Goal: Browse casually

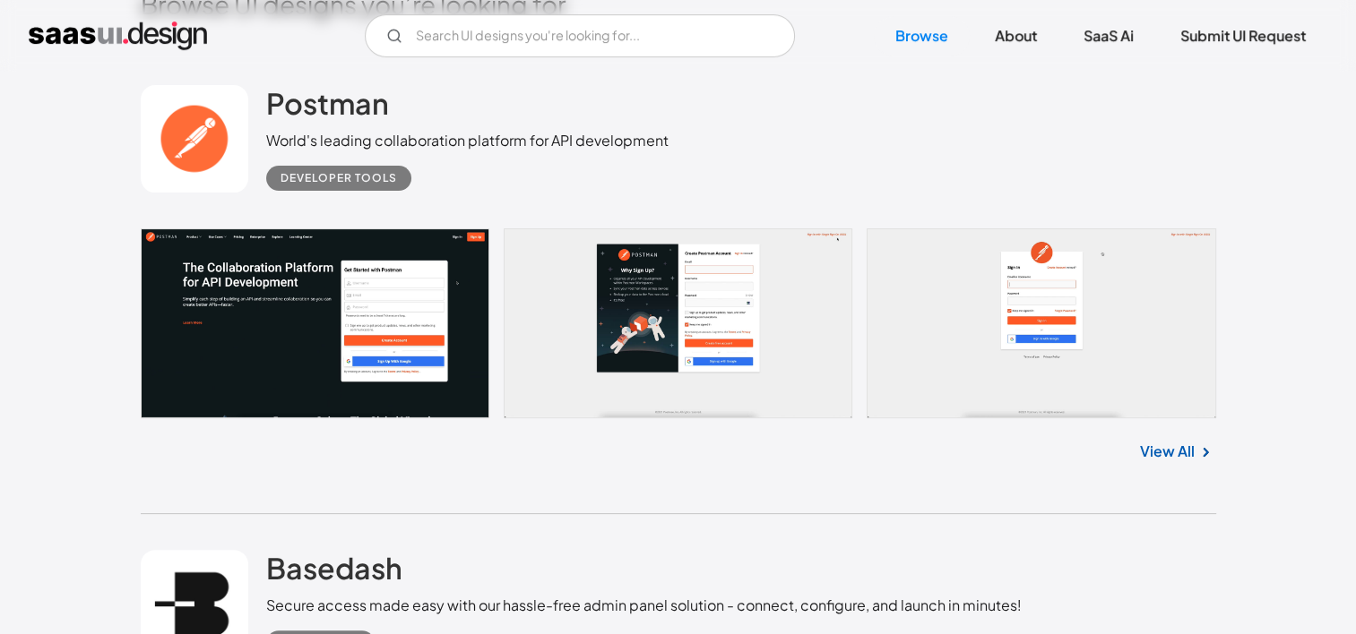
scroll to position [512, 0]
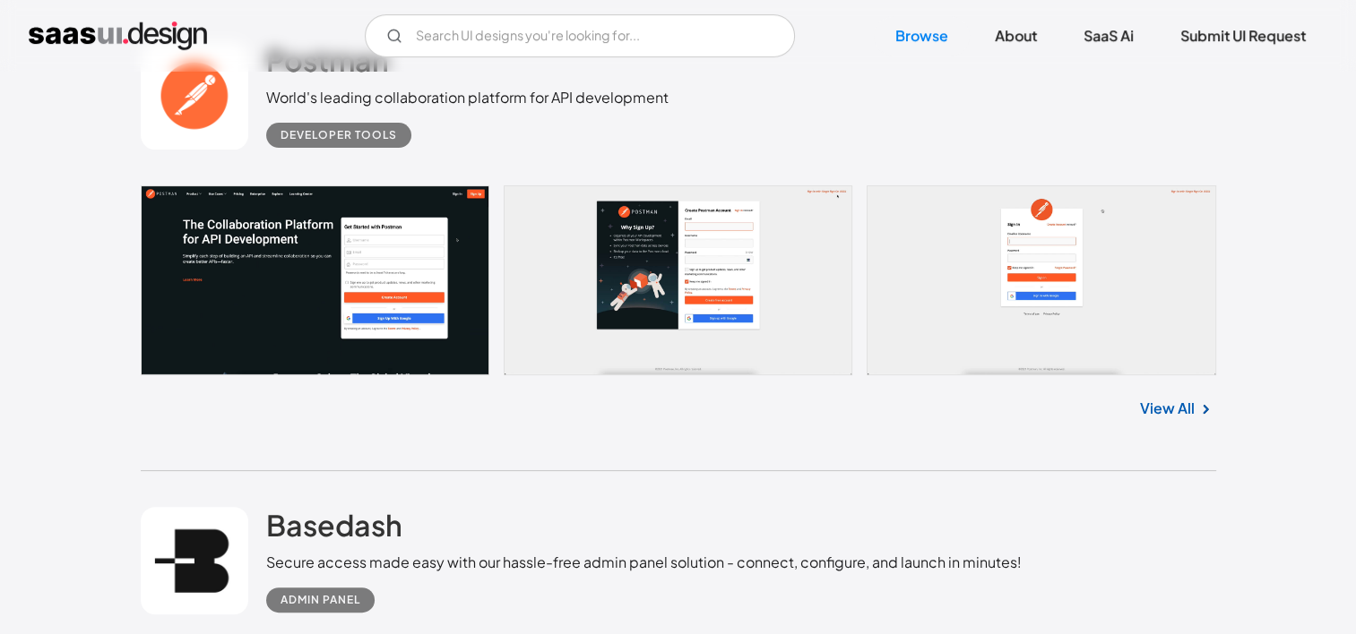
click at [1149, 406] on link "View All" at bounding box center [1167, 409] width 55 height 22
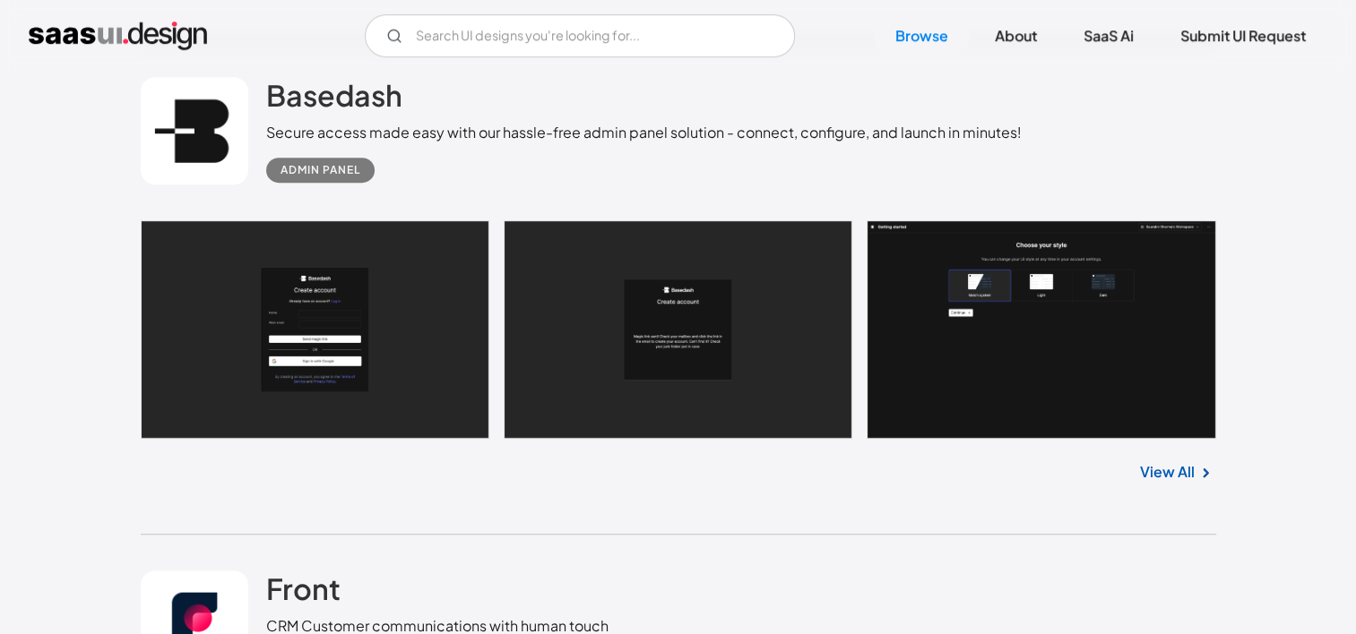
scroll to position [946, 0]
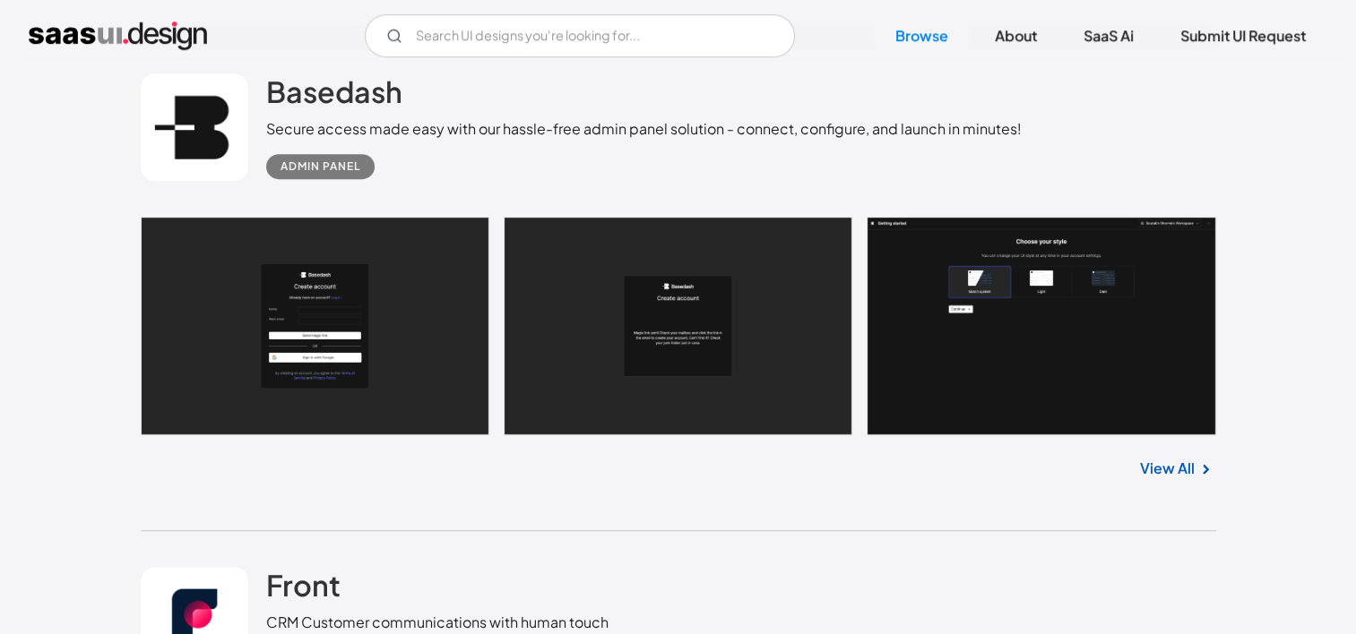
click at [1184, 468] on link "View All" at bounding box center [1167, 469] width 55 height 22
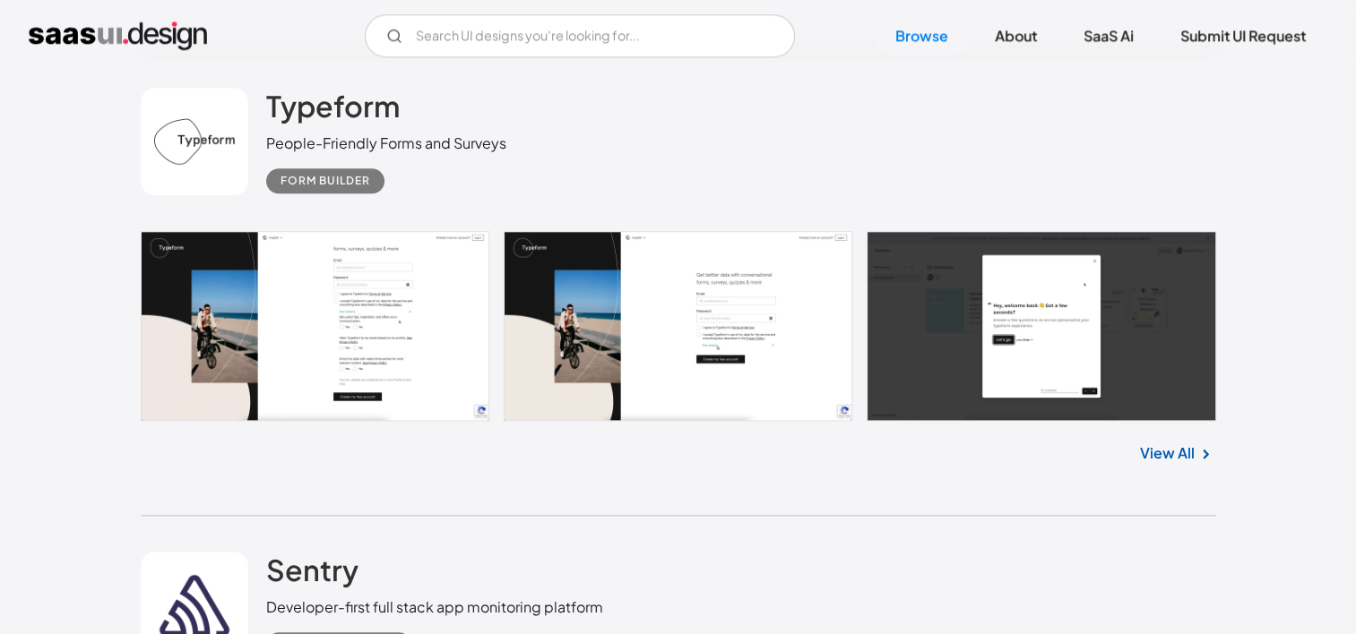
scroll to position [1881, 0]
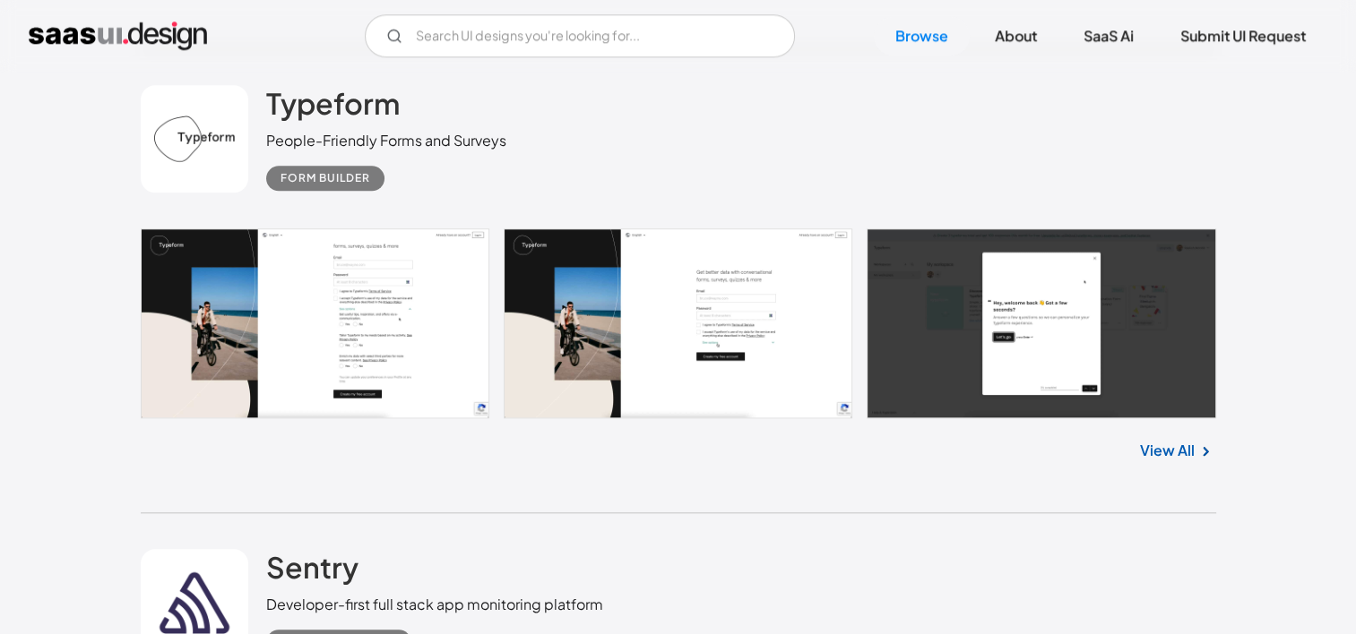
click at [1191, 449] on link "View All" at bounding box center [1167, 451] width 55 height 22
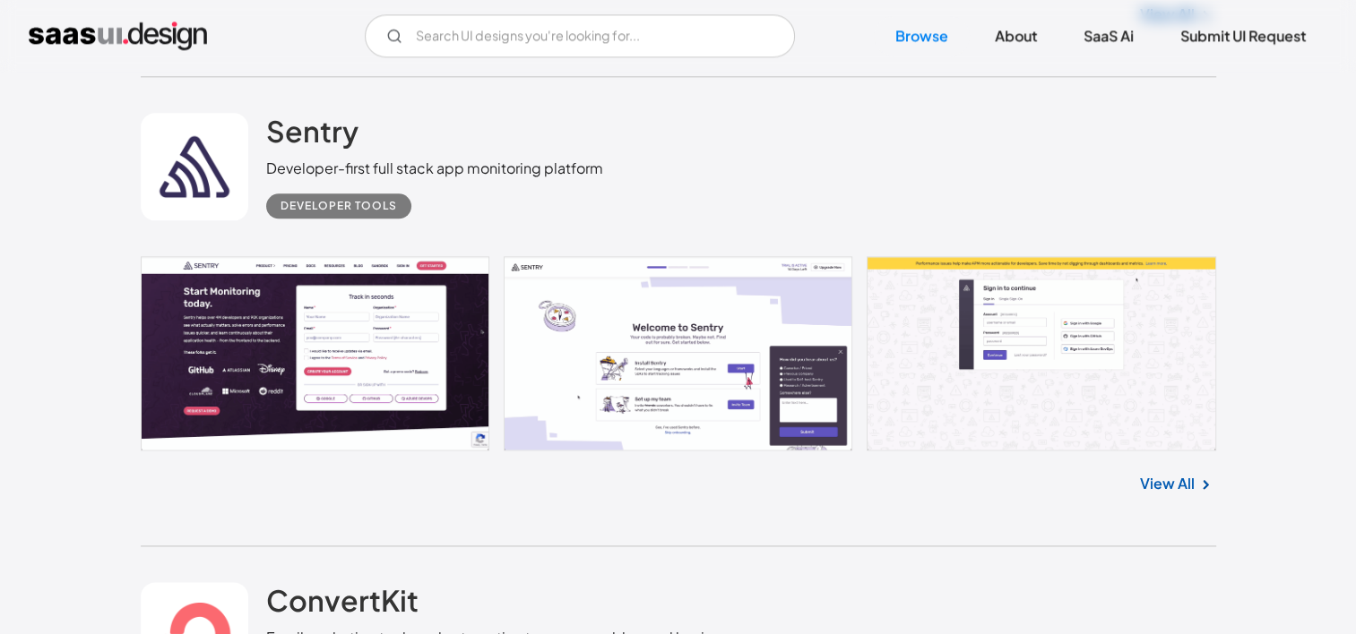
scroll to position [2318, 0]
click at [1184, 481] on link "View All" at bounding box center [1167, 483] width 55 height 22
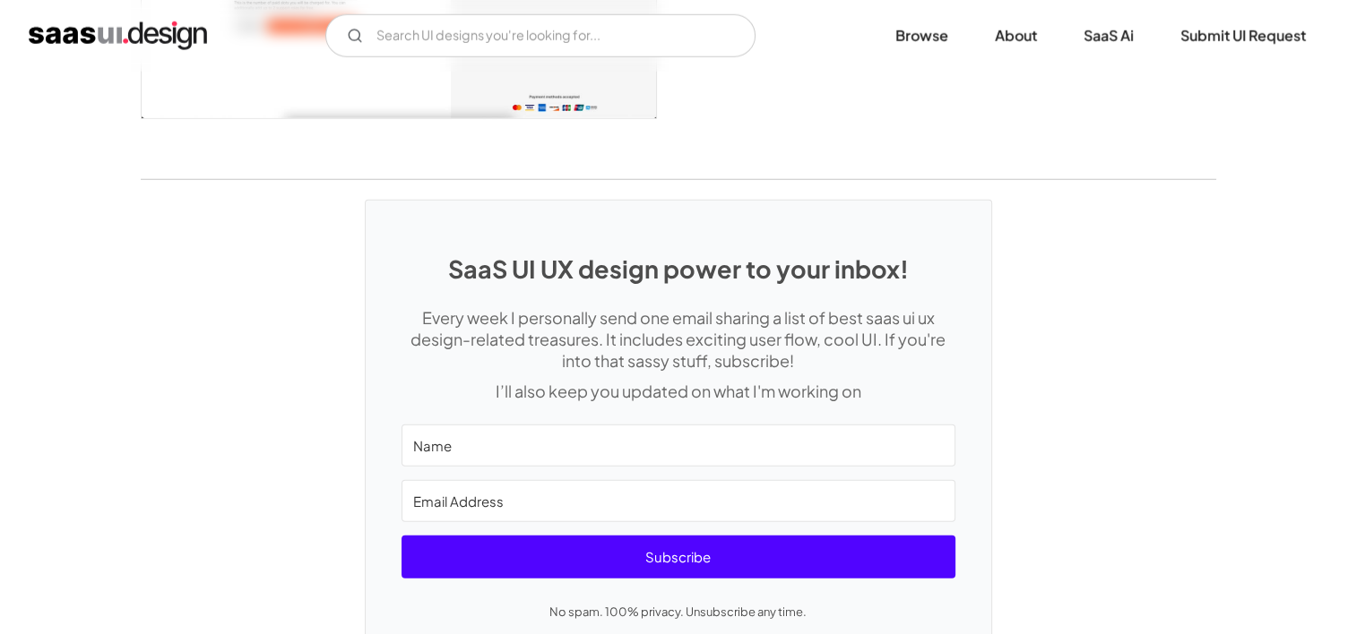
scroll to position [4916, 0]
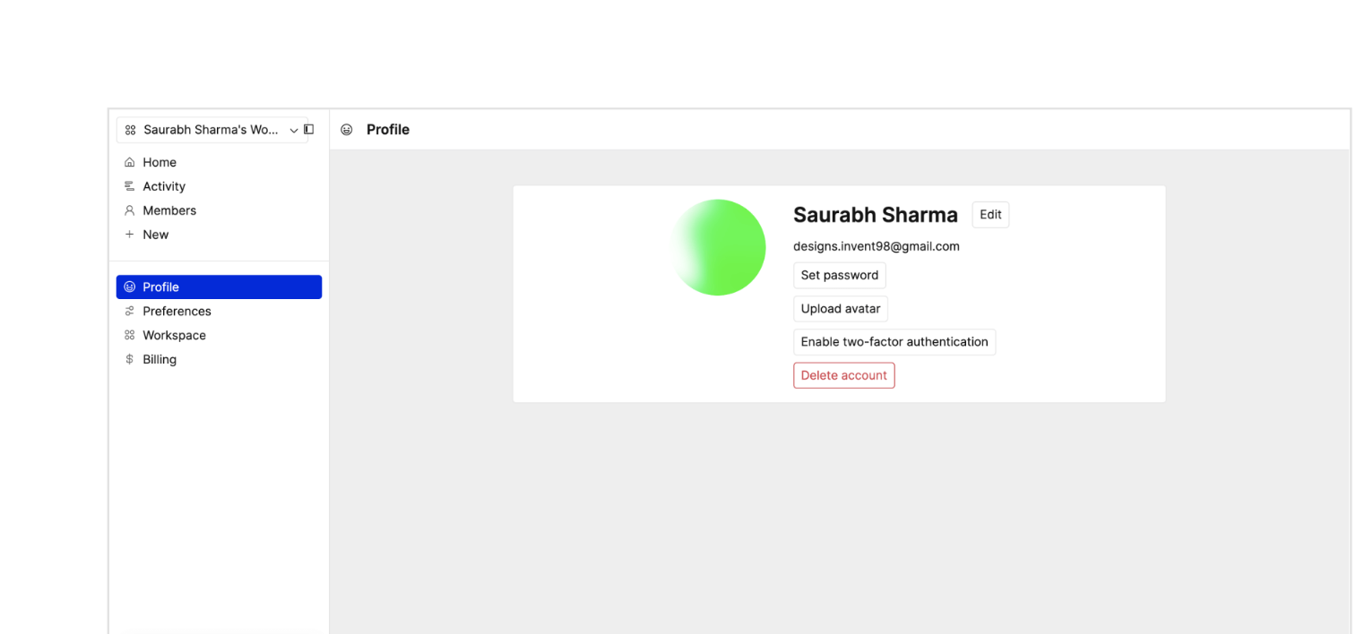
scroll to position [3758, 0]
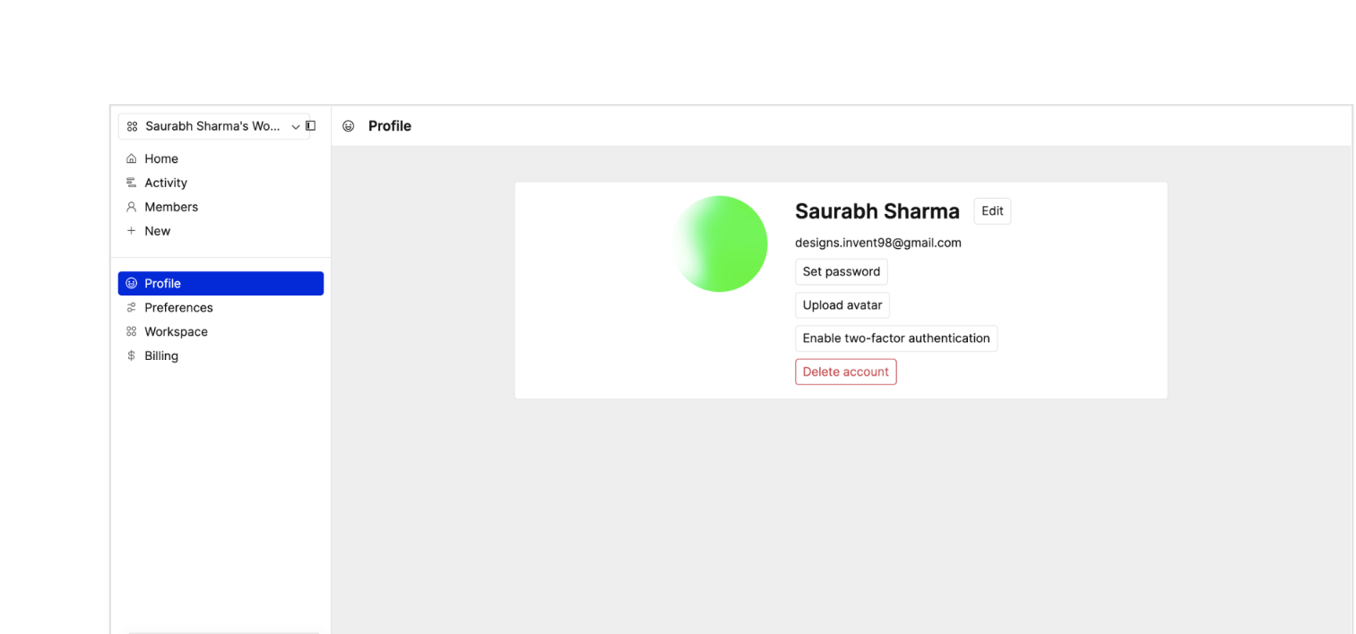
drag, startPoint x: 131, startPoint y: 477, endPoint x: 139, endPoint y: 340, distance: 136.4
click at [139, 340] on div at bounding box center [388, 348] width 538 height 393
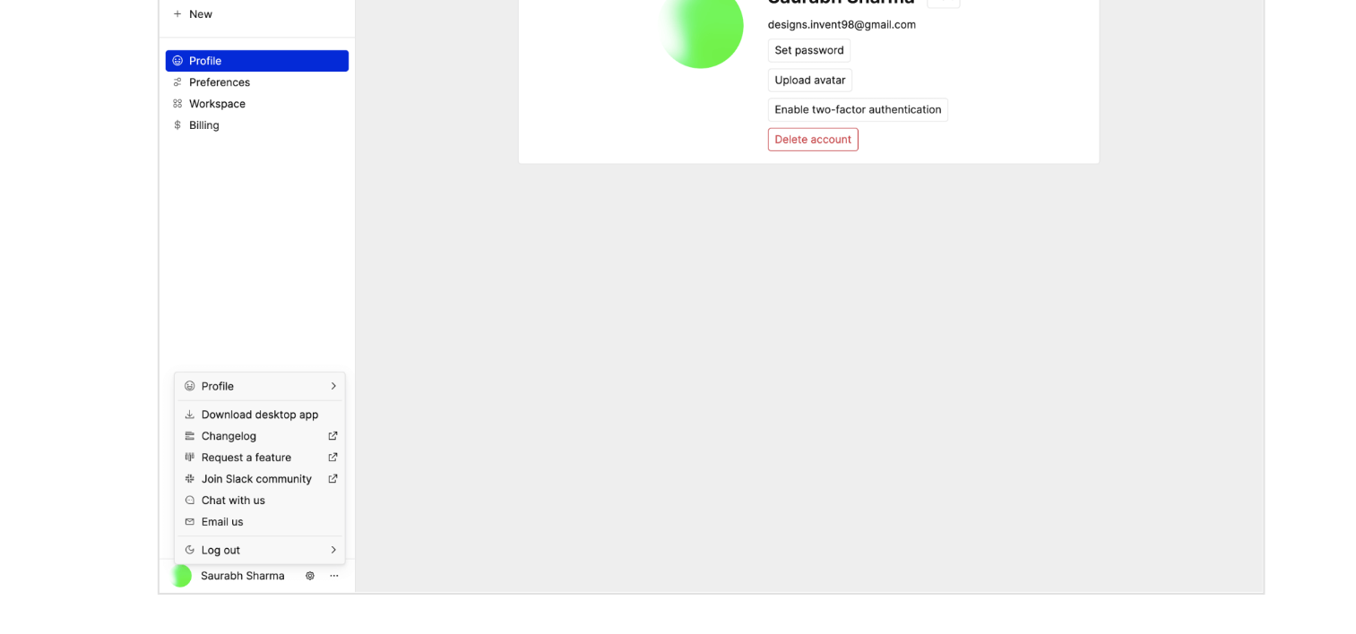
scroll to position [3751, 0]
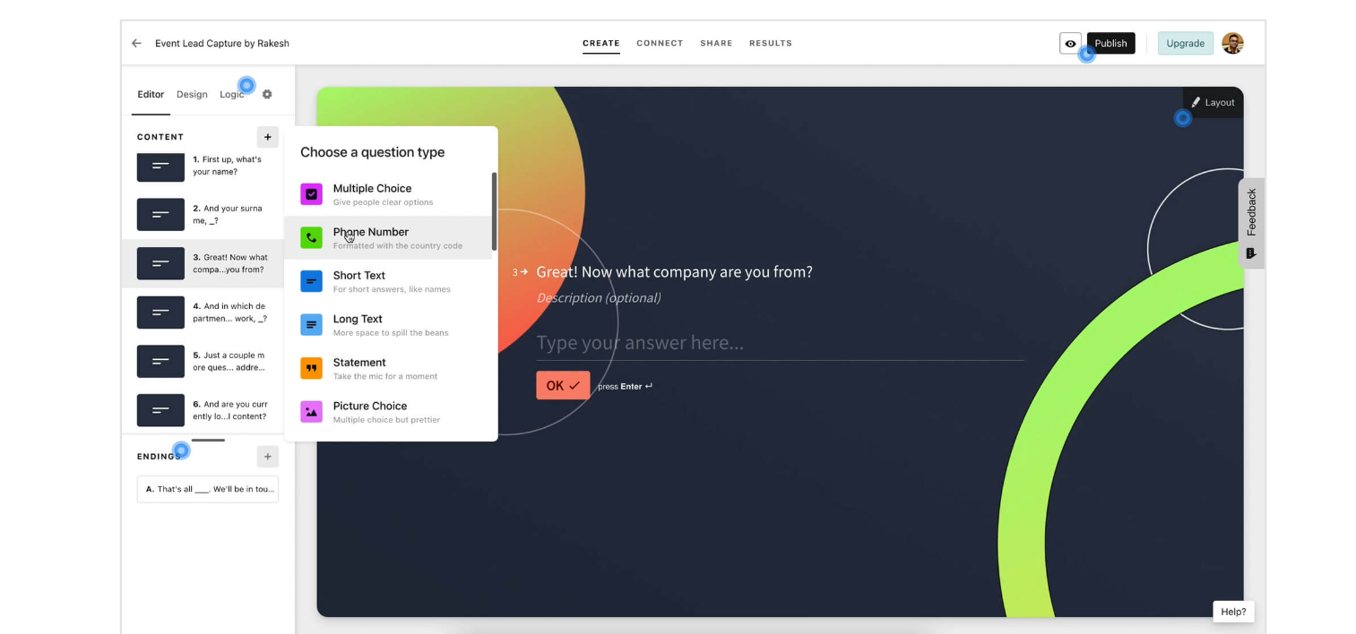
scroll to position [2422, 0]
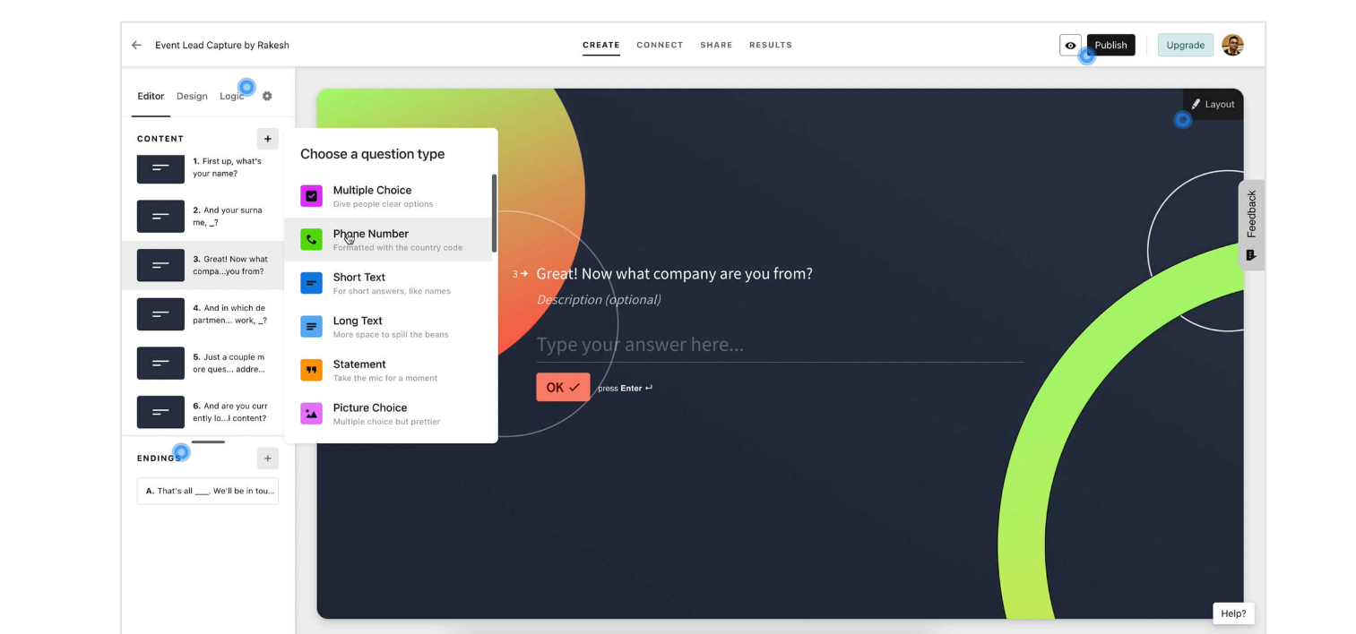
click at [158, 191] on img "open lightbox" at bounding box center [399, 233] width 514 height 278
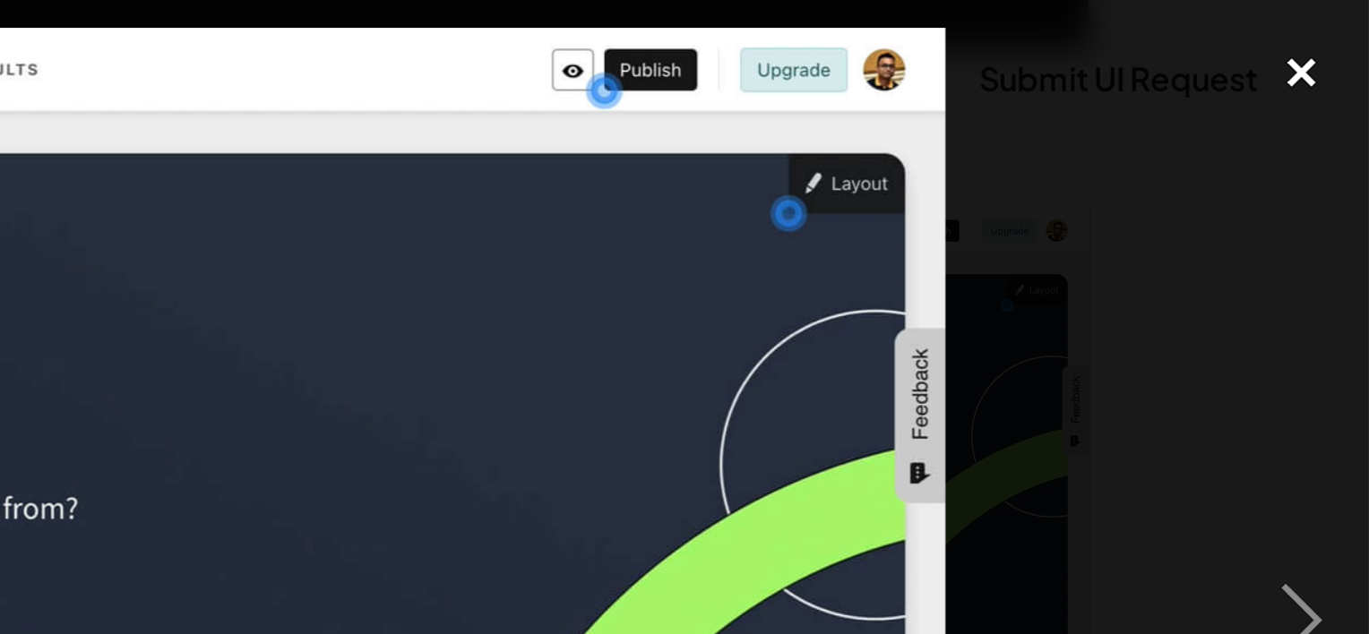
click at [1338, 22] on div "close lightbox" at bounding box center [1338, 32] width 61 height 39
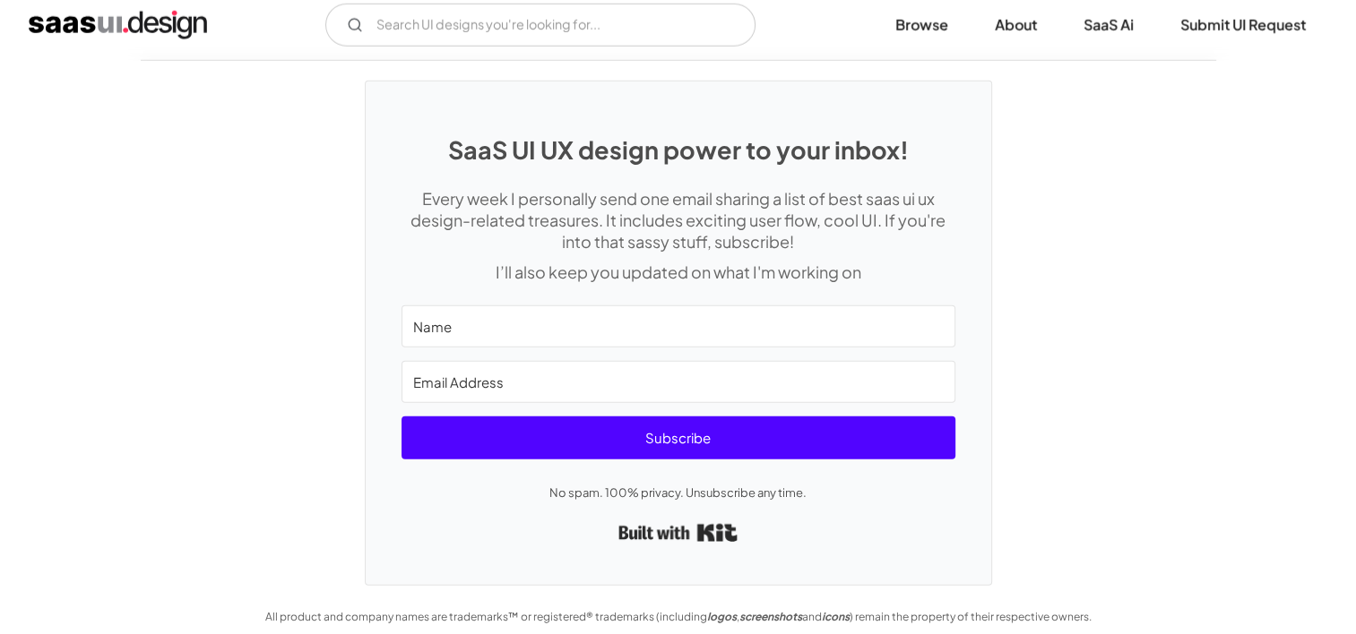
scroll to position [4902, 0]
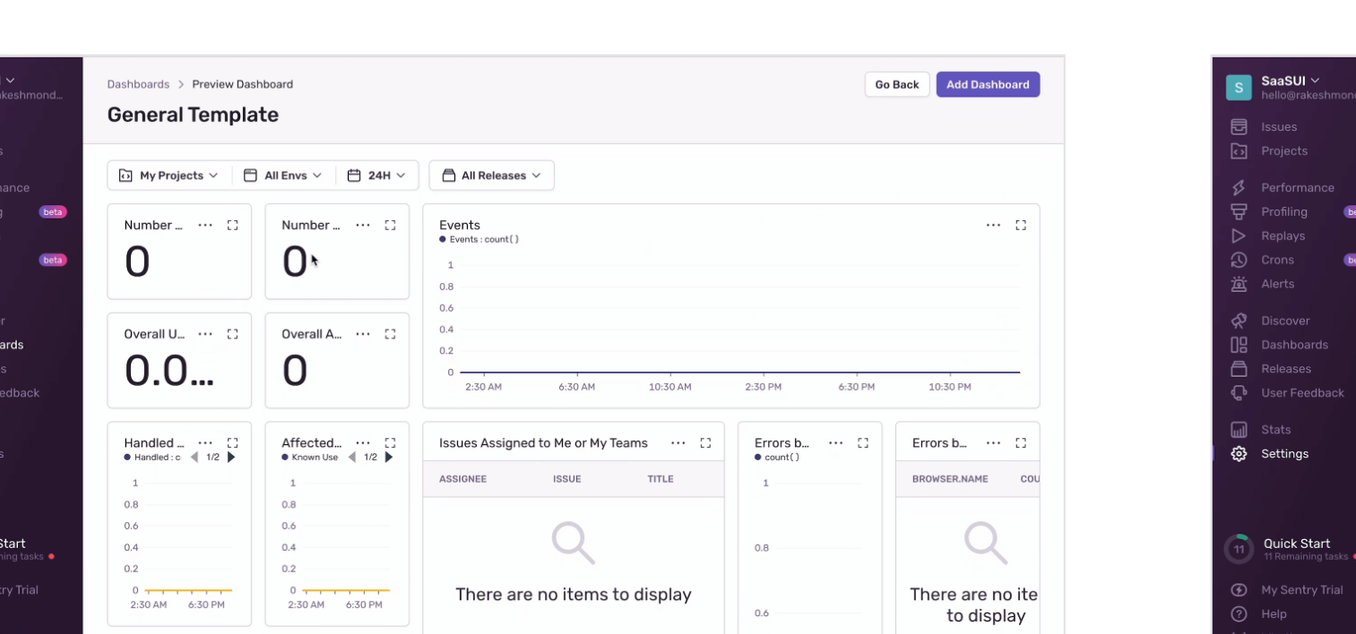
scroll to position [3299, 0]
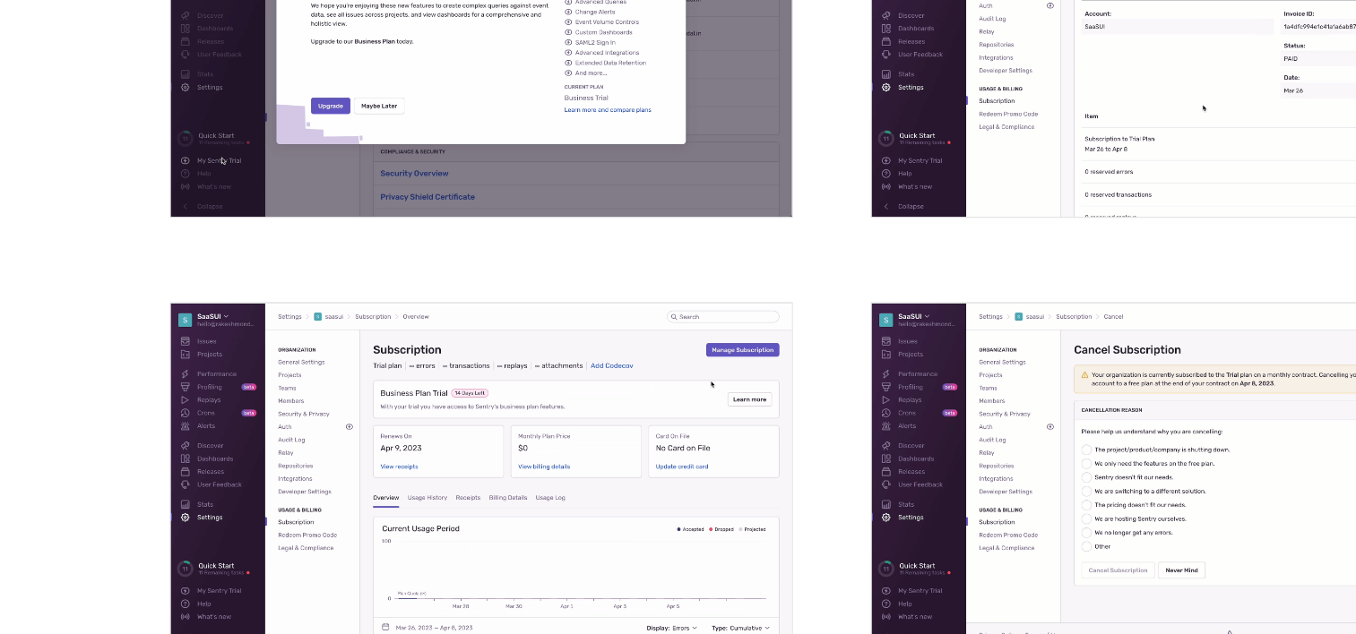
drag, startPoint x: 686, startPoint y: 455, endPoint x: 312, endPoint y: 512, distance: 378.9
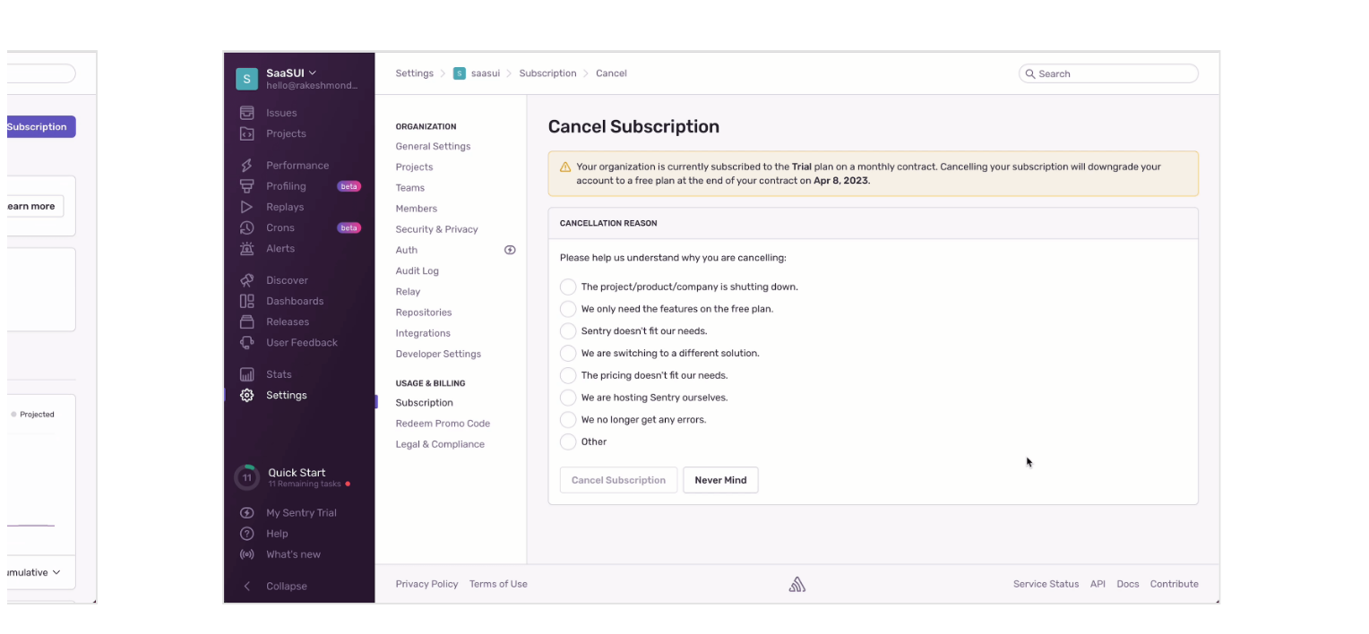
scroll to position [4039, 0]
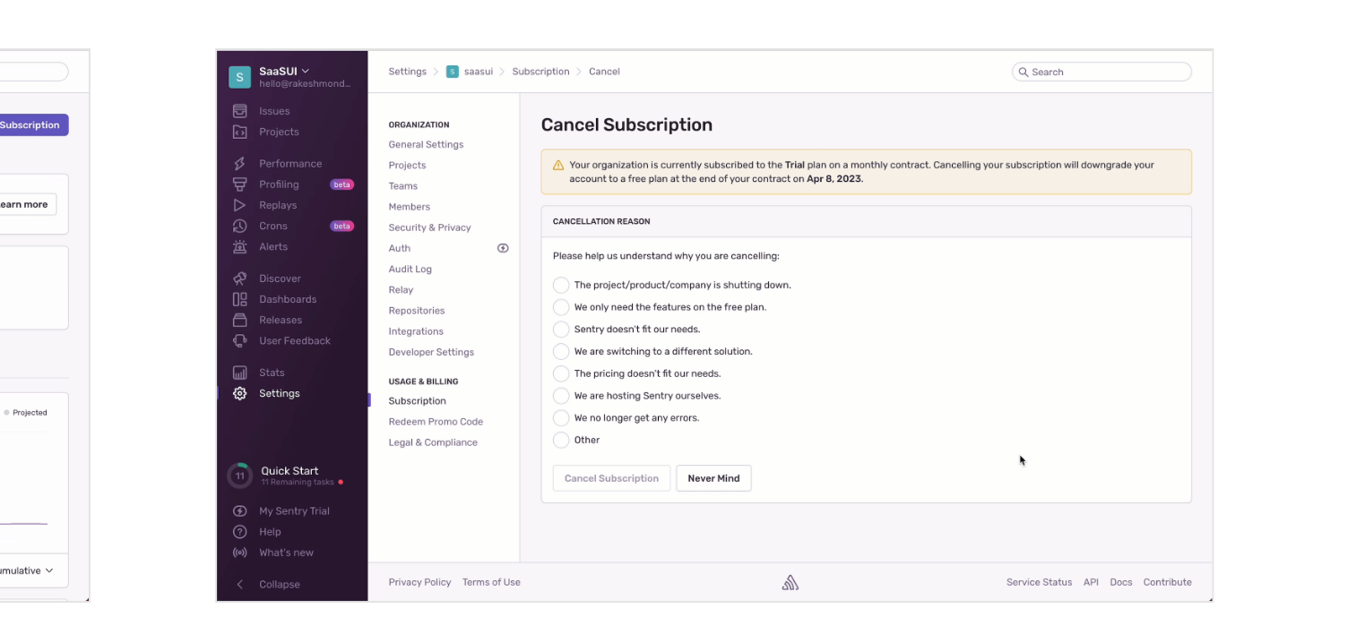
click at [1022, 400] on img "open lightbox" at bounding box center [979, 444] width 514 height 285
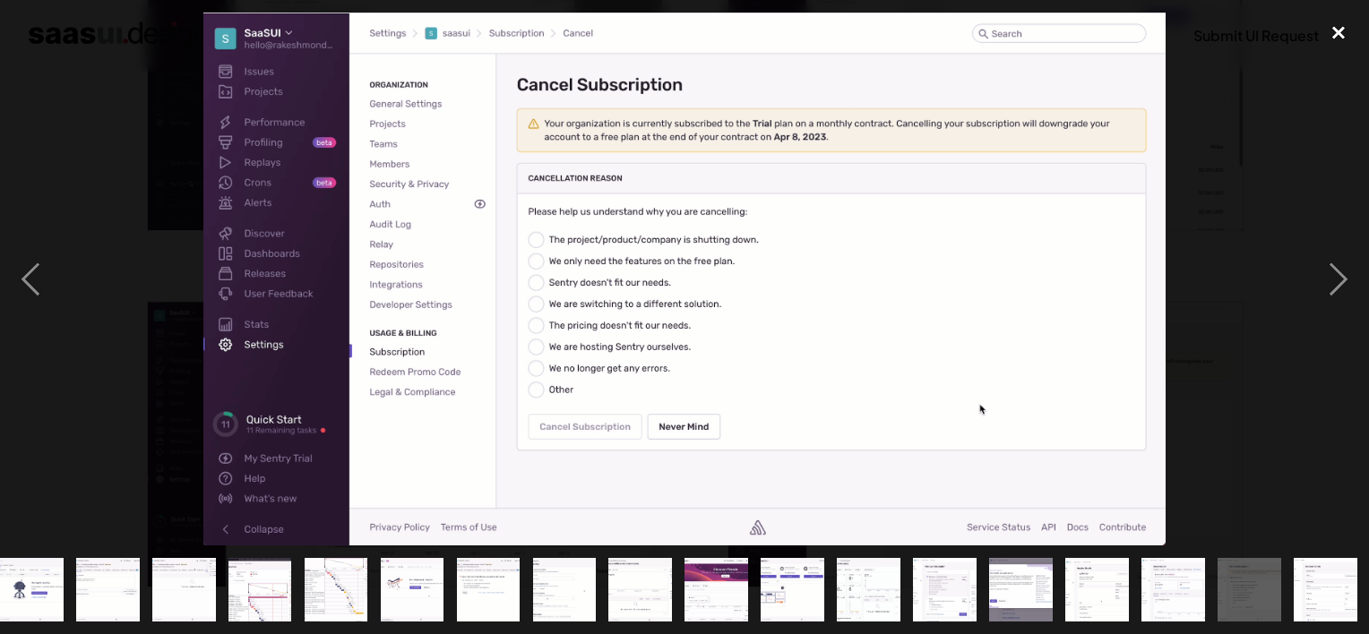
click at [1334, 34] on div "close lightbox" at bounding box center [1338, 32] width 61 height 39
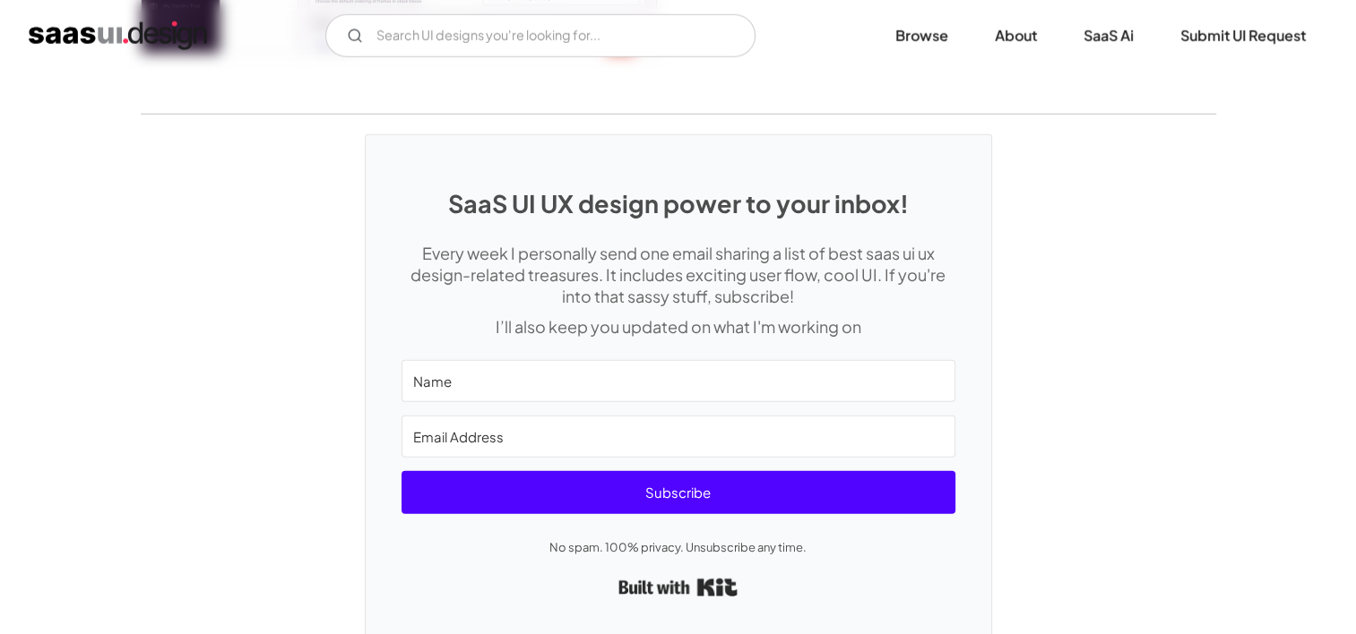
scroll to position [4994, 0]
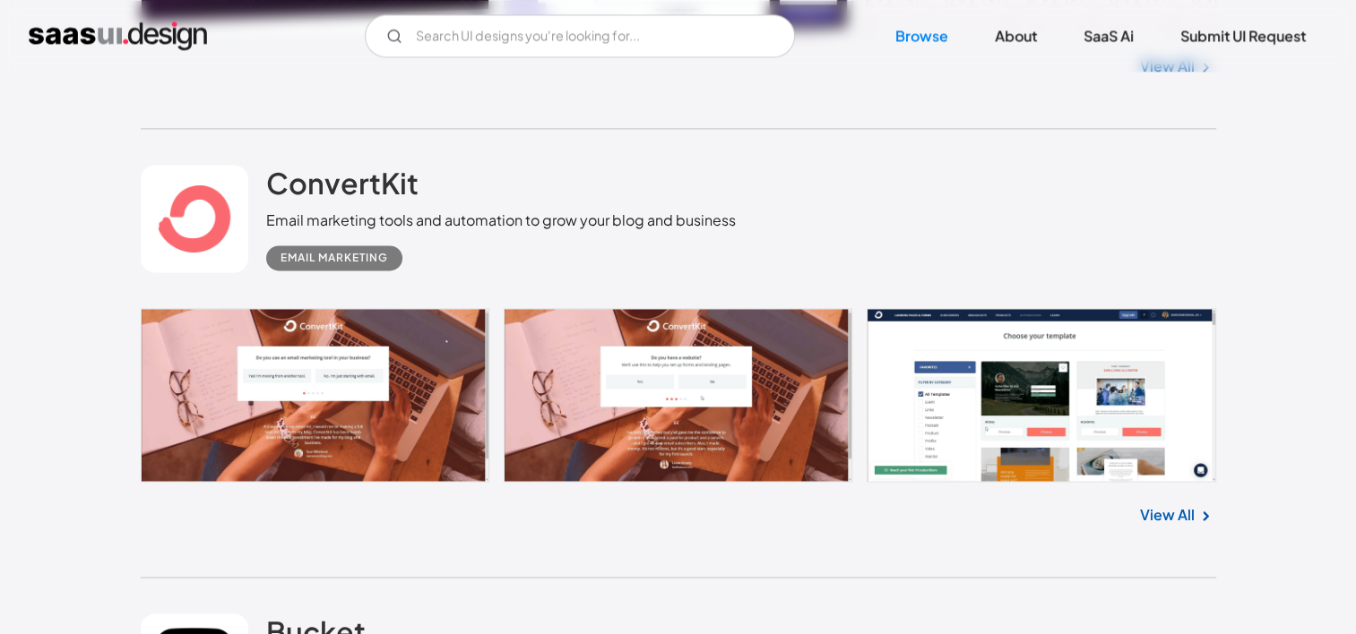
scroll to position [2734, 0]
click at [1186, 504] on link "View All" at bounding box center [1167, 515] width 55 height 22
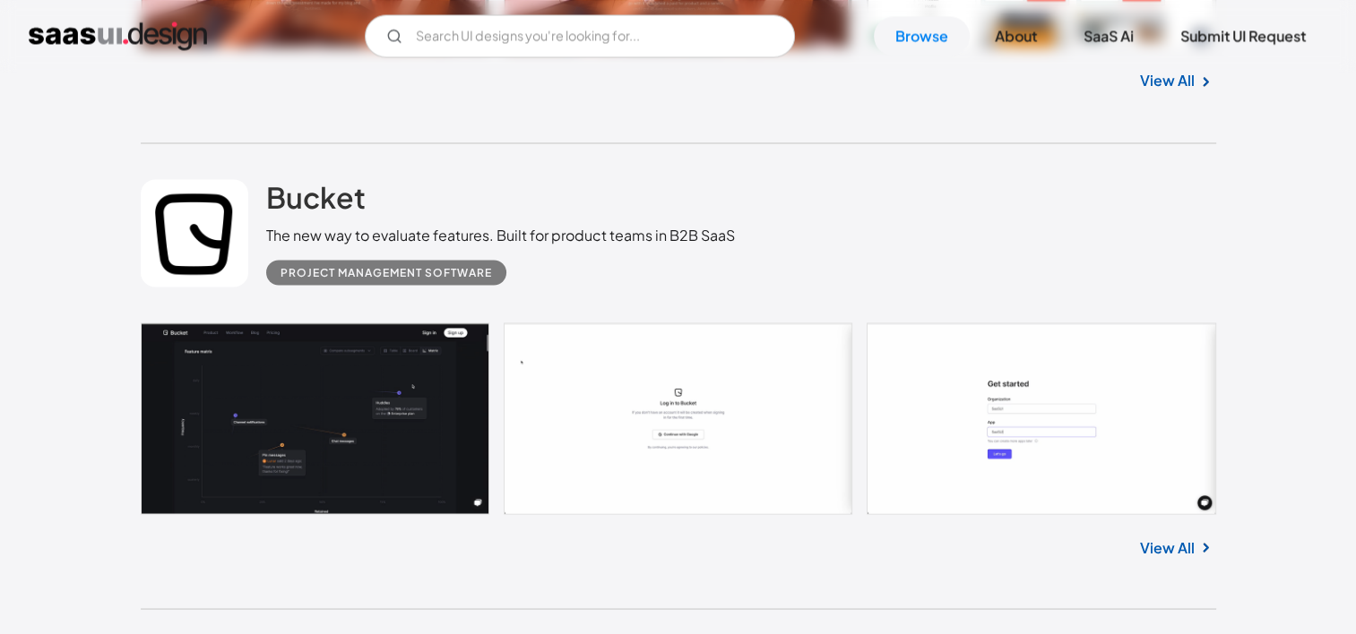
scroll to position [3179, 0]
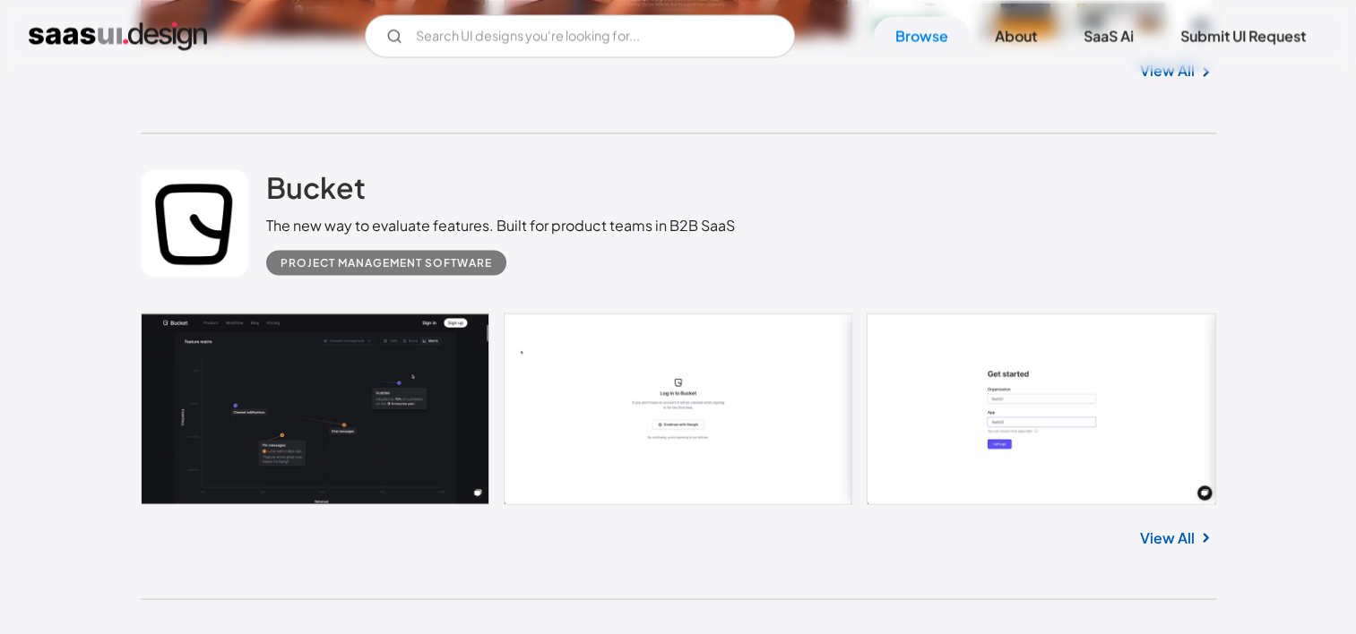
click at [1163, 527] on link "View All" at bounding box center [1167, 538] width 55 height 22
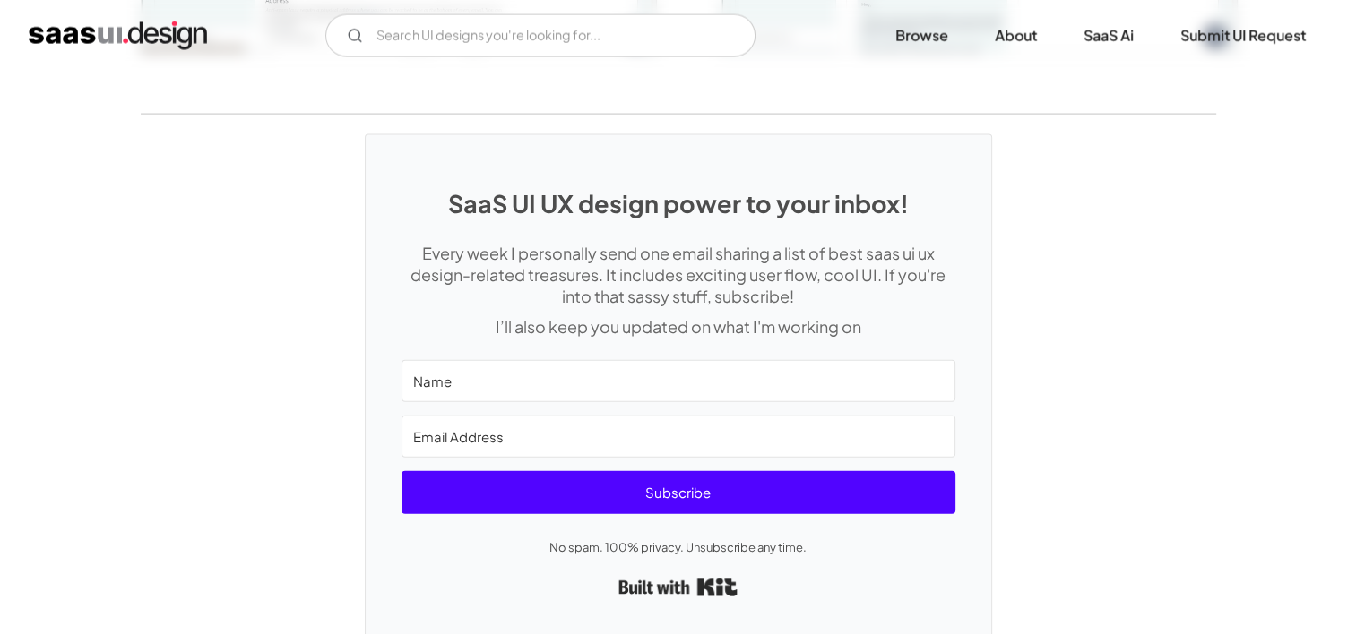
scroll to position [3895, 0]
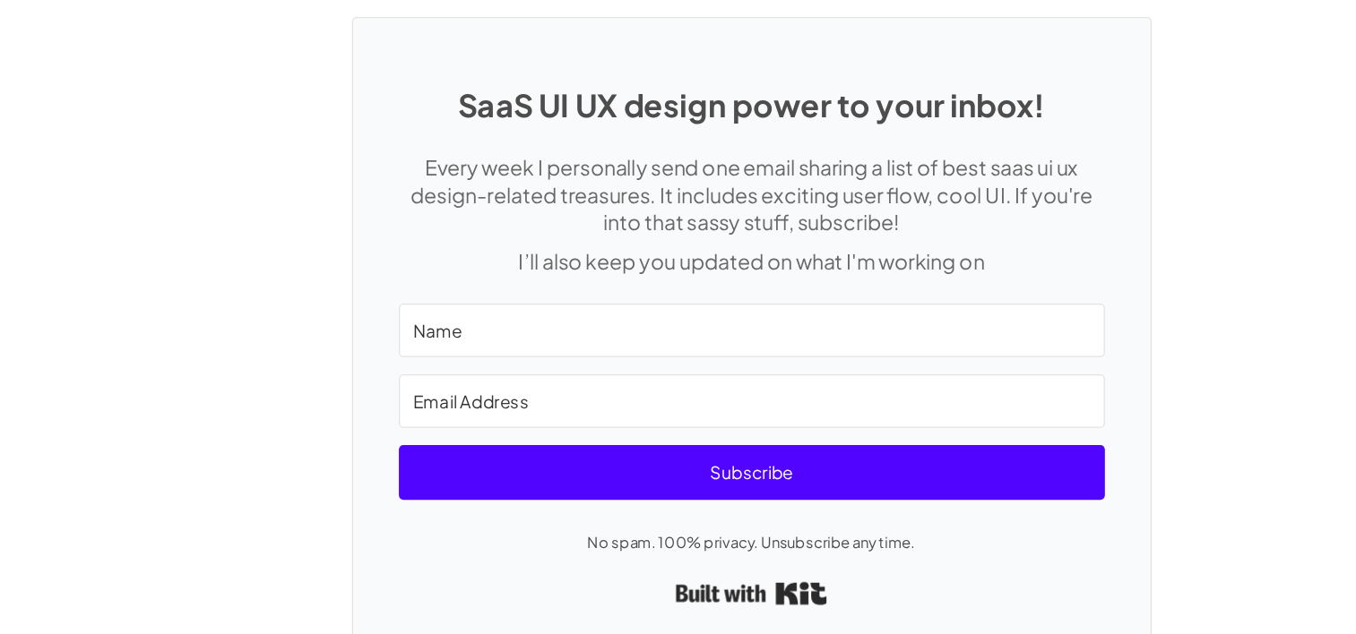
scroll to position [3812, 0]
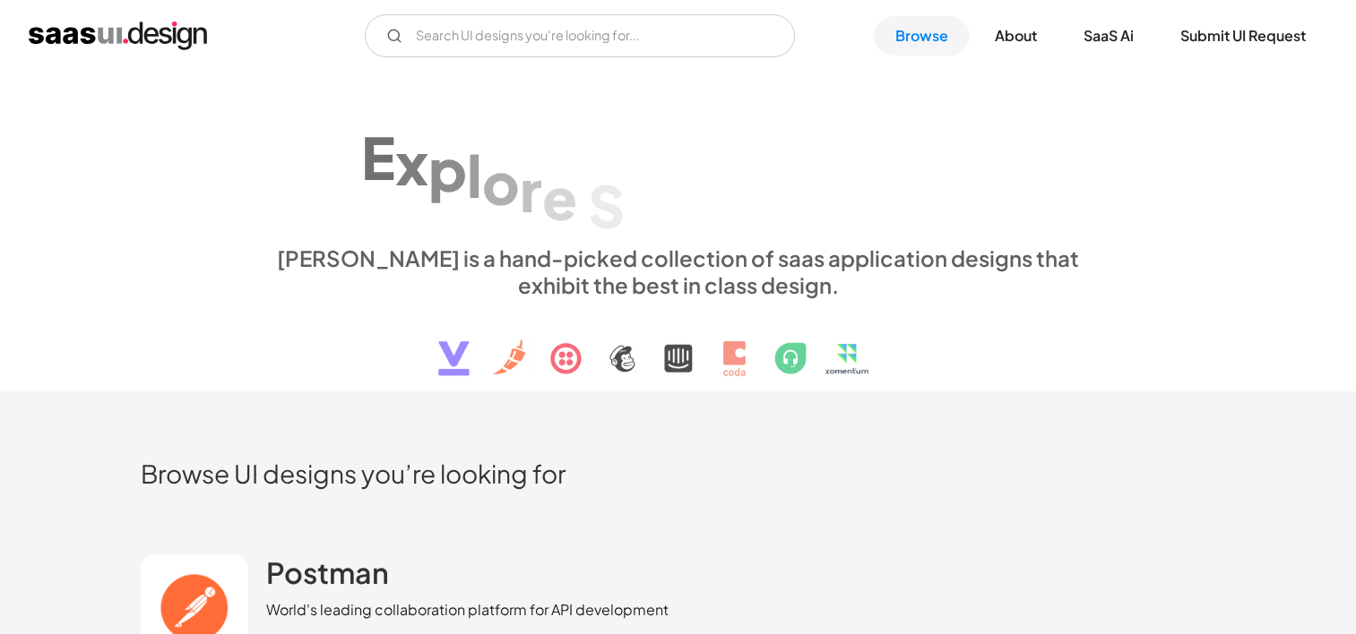
scroll to position [3179, 0]
